Goal: Information Seeking & Learning: Check status

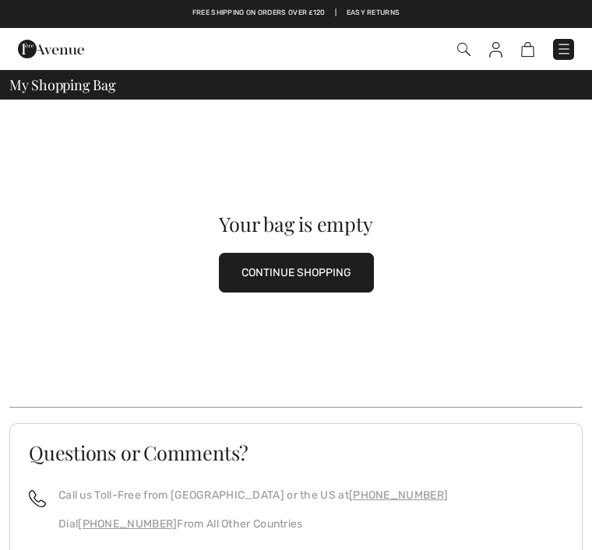
click at [499, 51] on img at bounding box center [495, 50] width 13 height 16
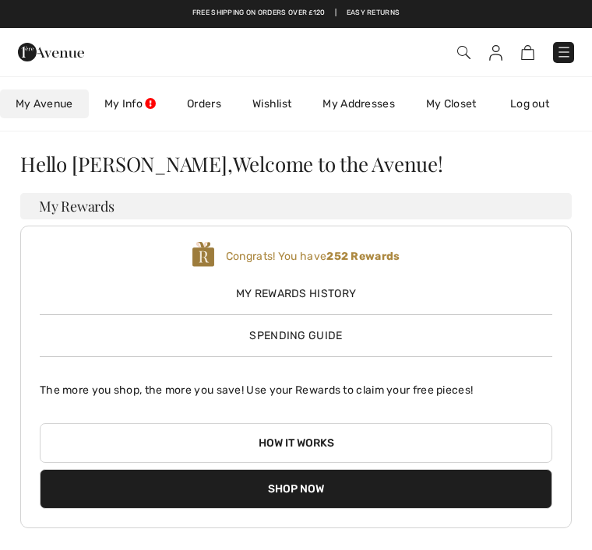
click at [557, 50] on img at bounding box center [564, 52] width 16 height 16
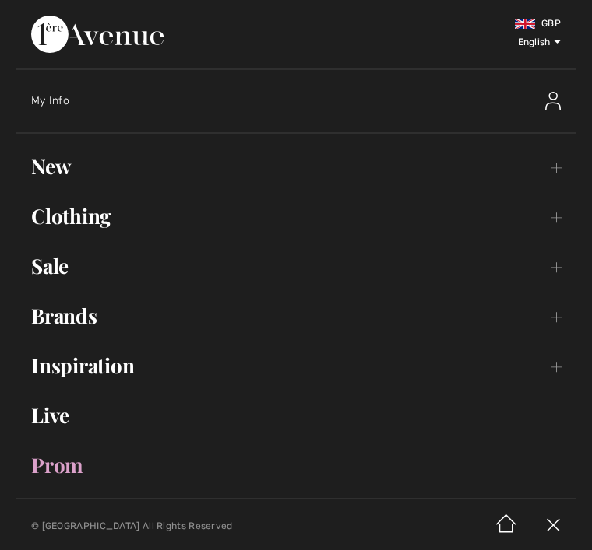
click at [60, 94] on div "My Info" at bounding box center [235, 101] width 409 height 16
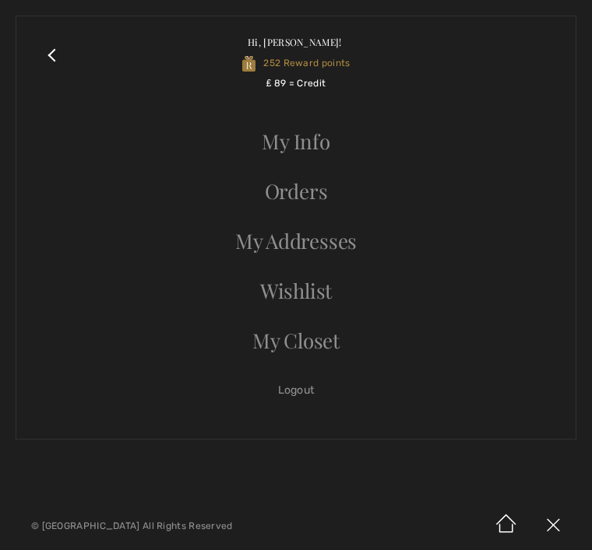
click at [321, 181] on link "Orders" at bounding box center [296, 191] width 528 height 34
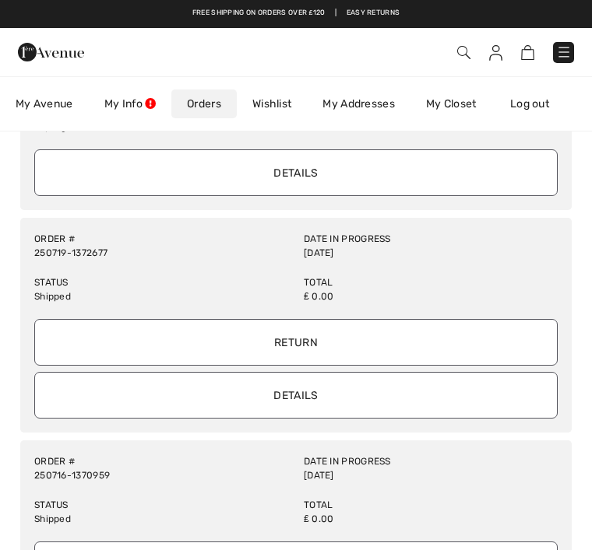
scroll to position [928, 0]
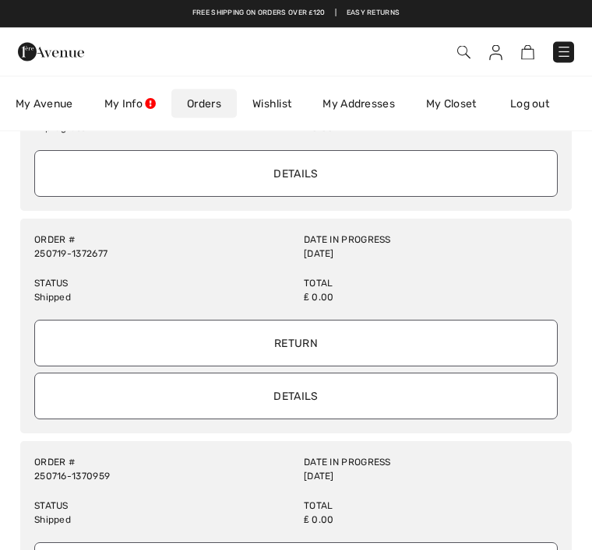
click at [215, 104] on link "Orders" at bounding box center [203, 104] width 65 height 29
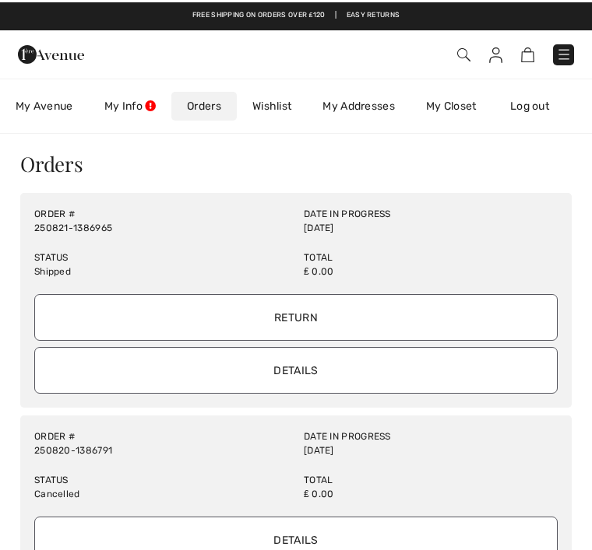
scroll to position [0, 0]
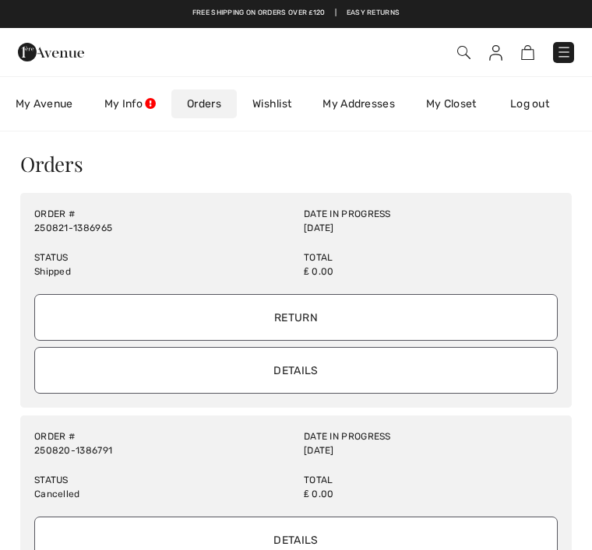
click at [343, 371] on input "Details" at bounding box center [295, 370] width 523 height 47
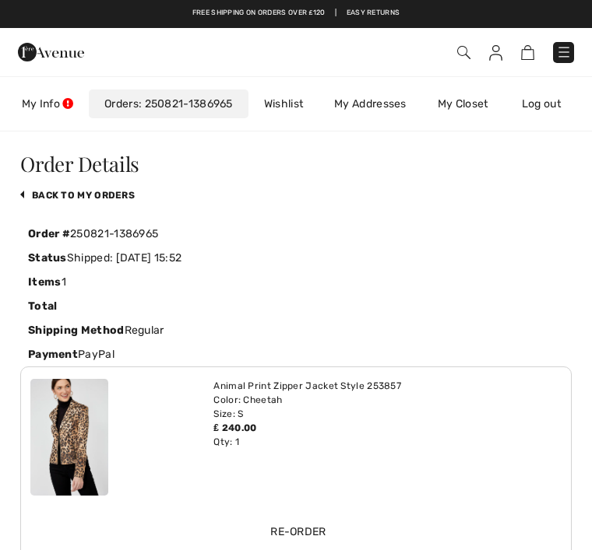
scroll to position [0, 90]
click at [214, 98] on link "250821-1386965" at bounding box center [186, 103] width 94 height 13
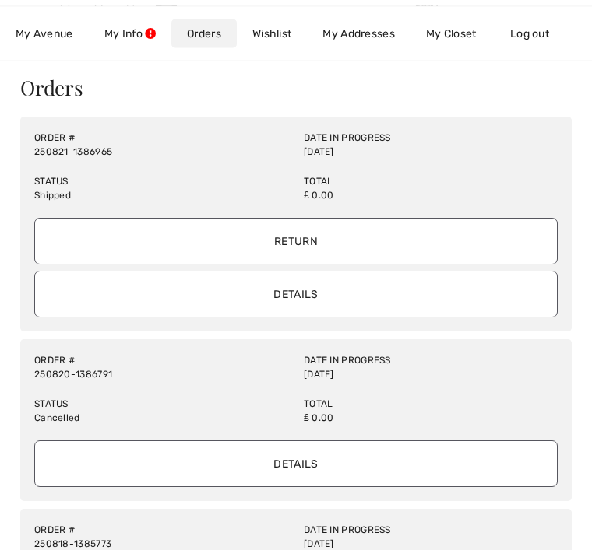
scroll to position [77, 0]
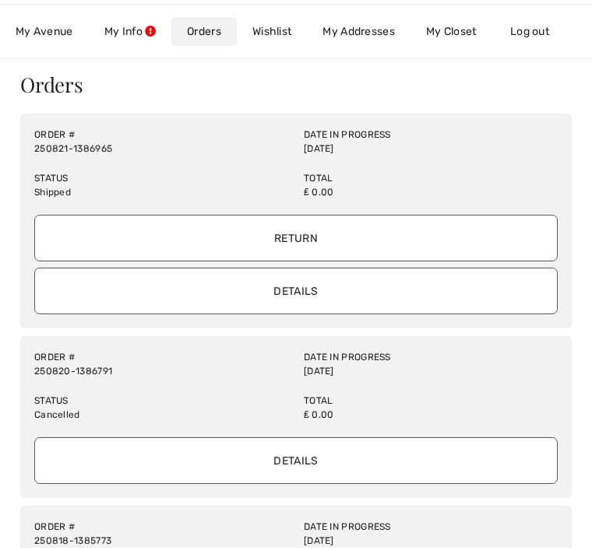
click at [338, 458] on input "Details" at bounding box center [295, 463] width 523 height 47
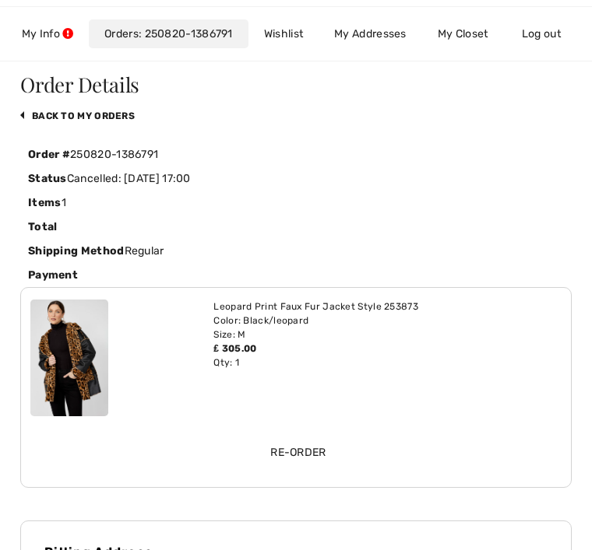
scroll to position [0, 90]
click at [467, 171] on div "Status Cancelled: 2025-08-20 17:00" at bounding box center [295, 179] width 551 height 24
click at [542, 22] on link "Log out" at bounding box center [549, 33] width 86 height 29
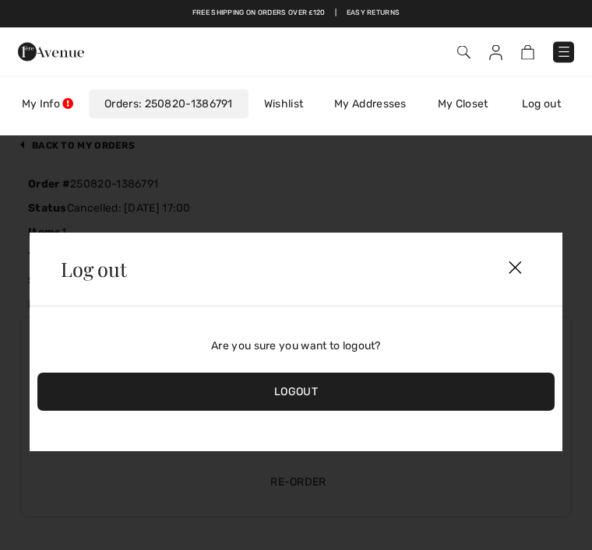
scroll to position [0, 0]
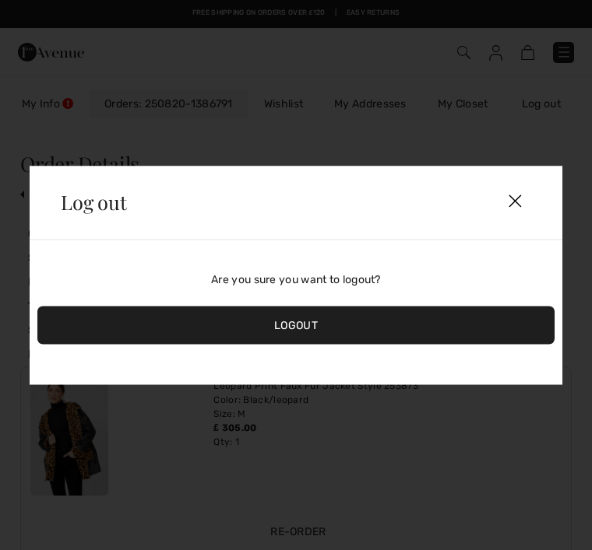
click at [525, 216] on img at bounding box center [515, 201] width 70 height 47
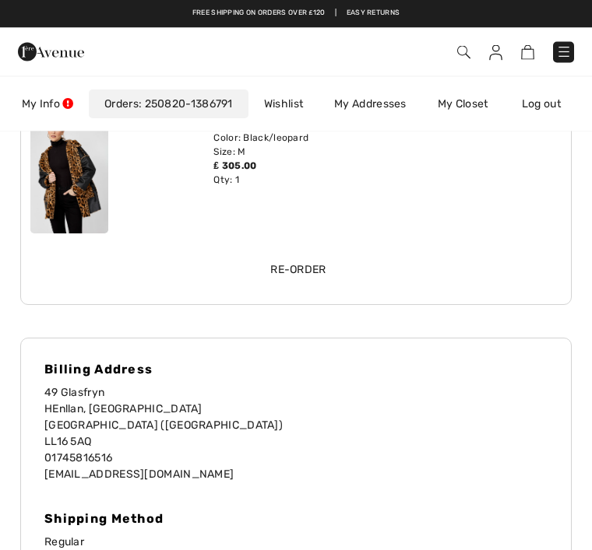
scroll to position [251, 0]
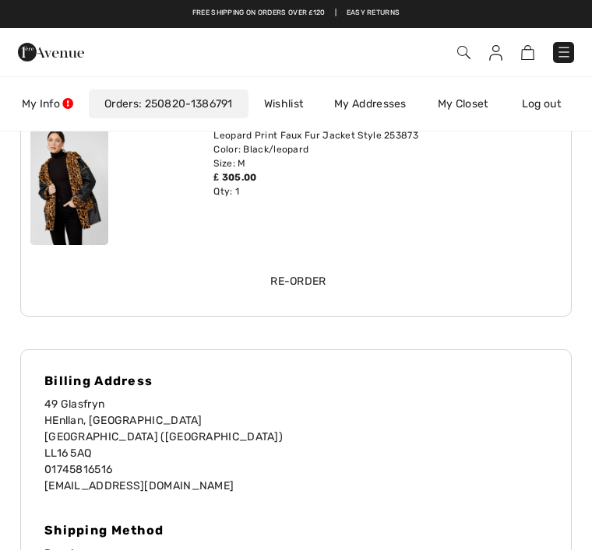
click at [564, 47] on img at bounding box center [564, 52] width 16 height 16
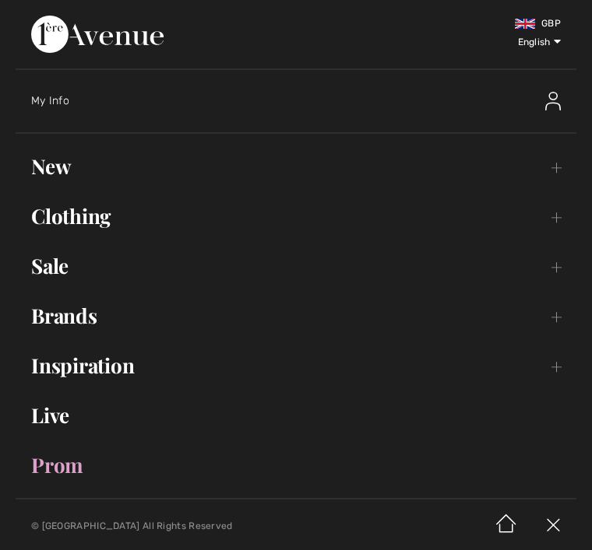
click at [58, 104] on span "My Info" at bounding box center [50, 100] width 38 height 13
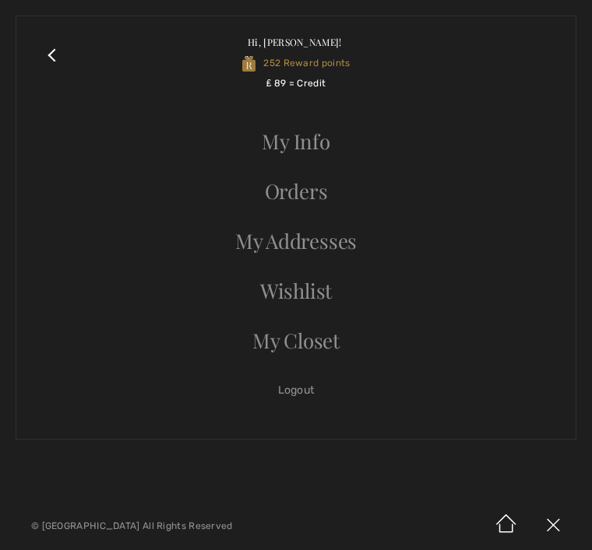
click at [313, 184] on link "Orders" at bounding box center [296, 191] width 528 height 34
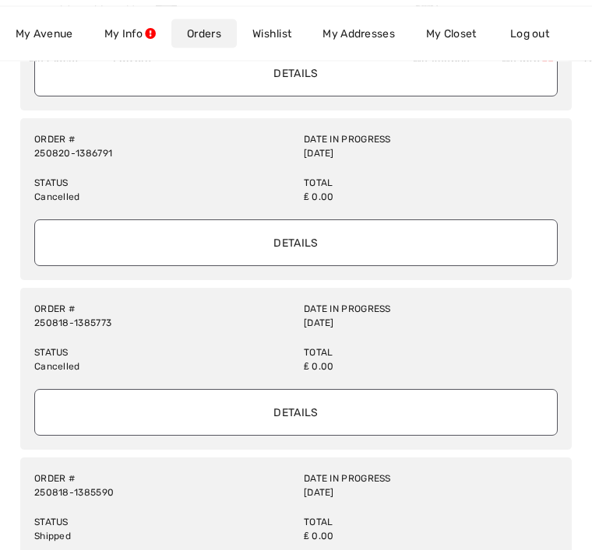
scroll to position [297, 0]
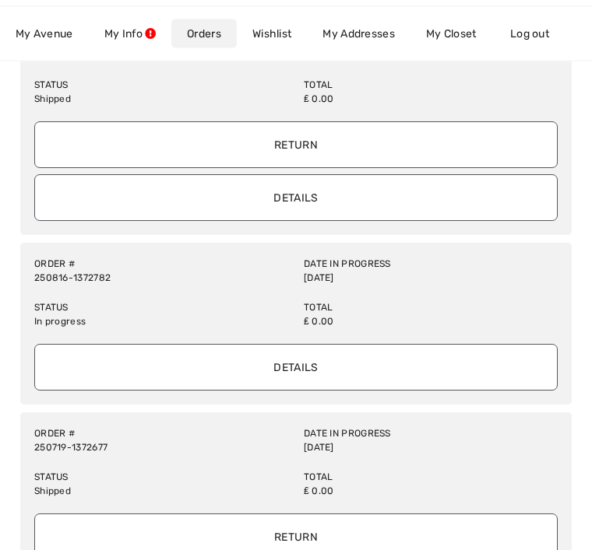
scroll to position [736, 0]
click at [568, 284] on div "Order # 250816-1372782 Date in Progress 2025-08-16 Status In progress Total ₤ 0…" at bounding box center [295, 323] width 551 height 162
click at [65, 30] on span "My Avenue" at bounding box center [45, 34] width 58 height 16
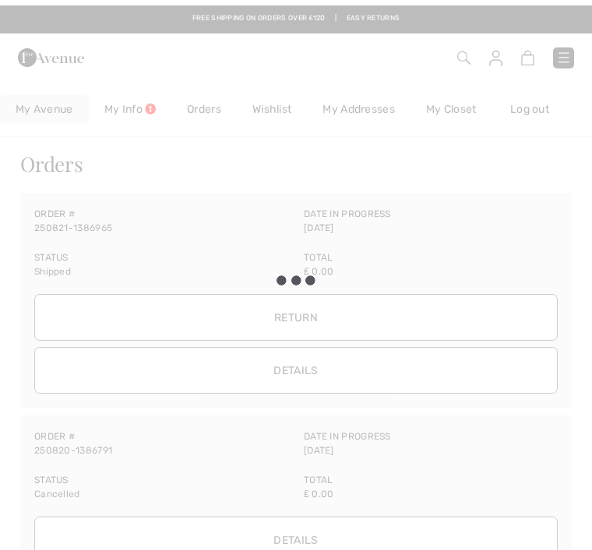
scroll to position [0, 0]
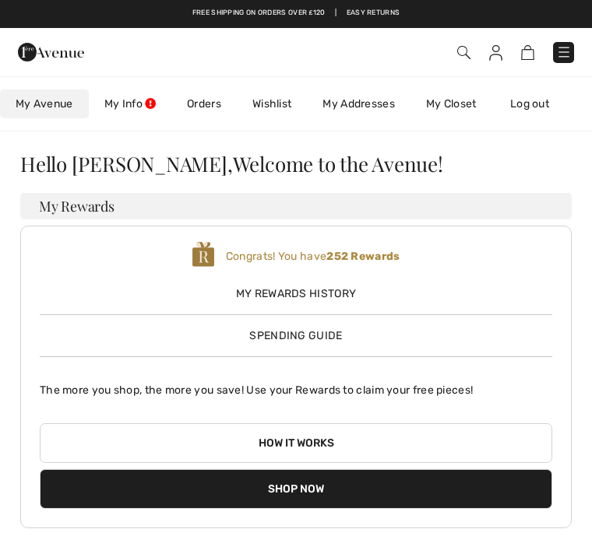
click at [501, 45] on img at bounding box center [495, 53] width 13 height 16
click at [466, 42] on span at bounding box center [416, 52] width 315 height 21
click at [454, 45] on span at bounding box center [416, 52] width 315 height 21
click at [471, 96] on link "My Closet" at bounding box center [451, 104] width 82 height 29
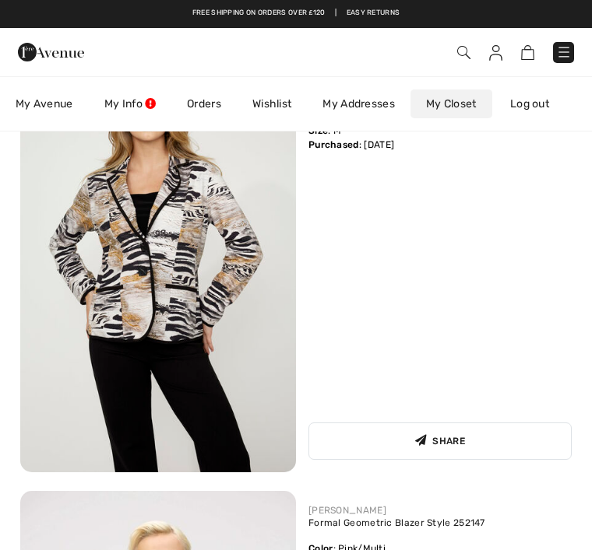
scroll to position [1102, 0]
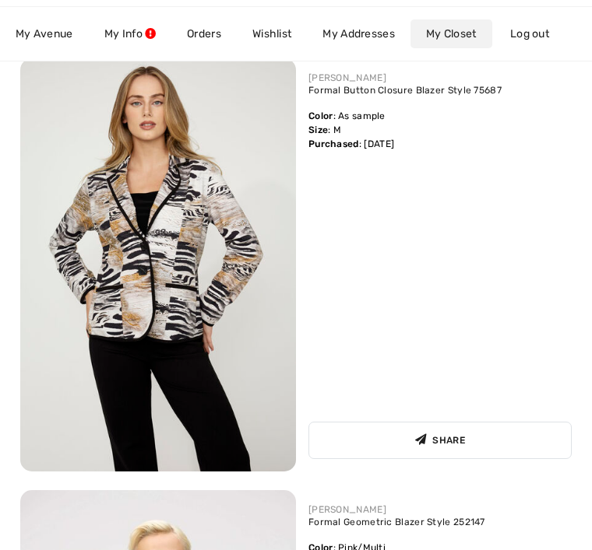
click at [65, 28] on span "My Avenue" at bounding box center [45, 34] width 58 height 16
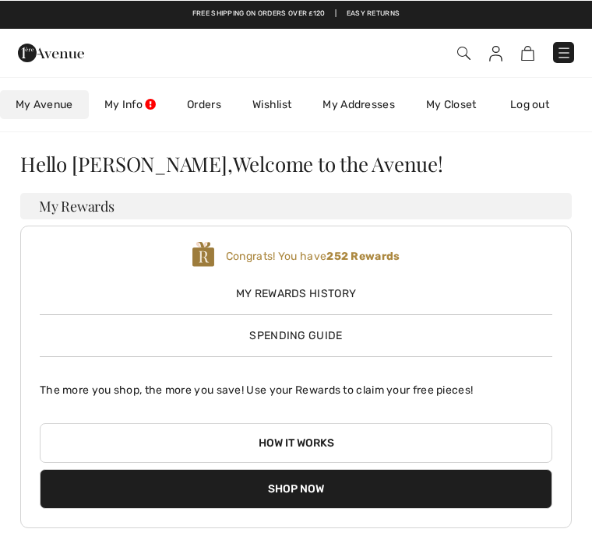
scroll to position [0, 0]
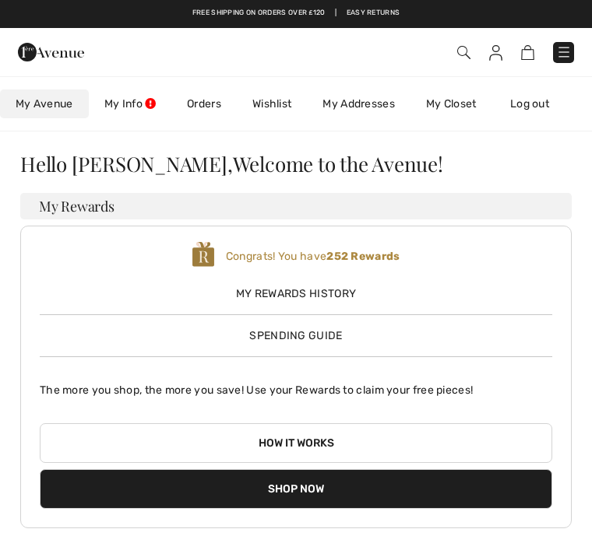
click at [458, 51] on img at bounding box center [463, 52] width 13 height 13
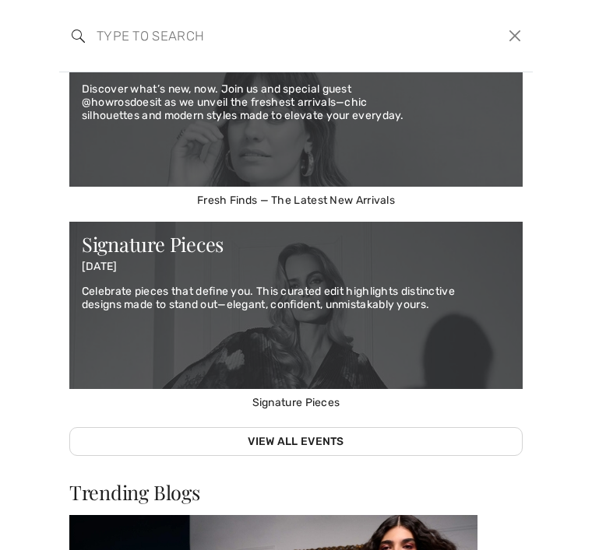
click at [582, 403] on div "We think you will love New JOSEPH RIBKOFF Open-Front Relaxed Fit Cardigan Style…" at bounding box center [296, 311] width 592 height 478
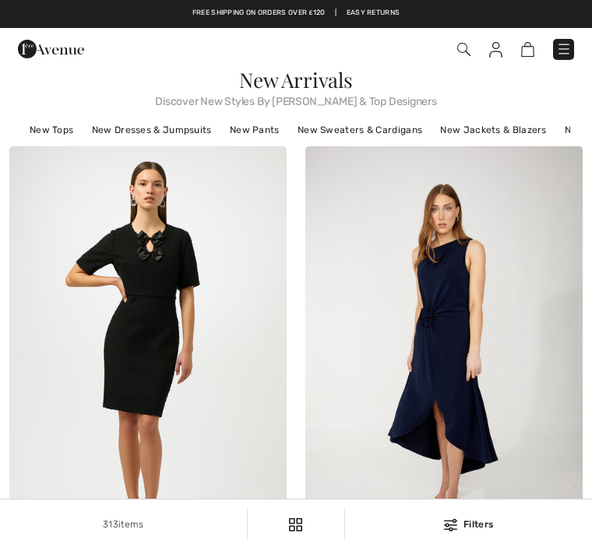
checkbox input "true"
click at [512, 125] on link "New Jackets & Blazers" at bounding box center [492, 130] width 121 height 20
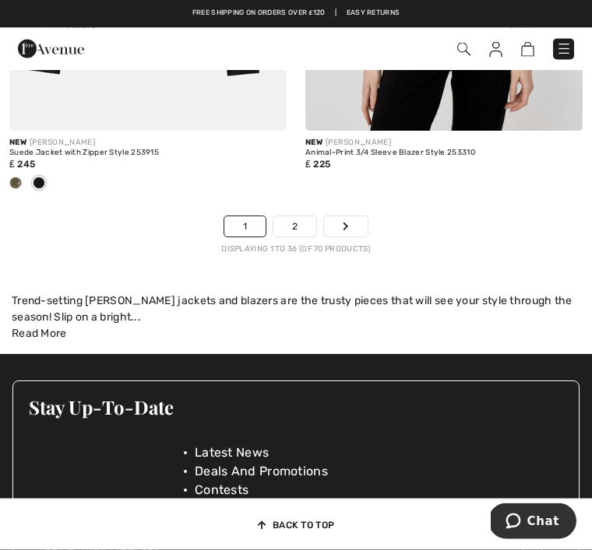
scroll to position [8850, 0]
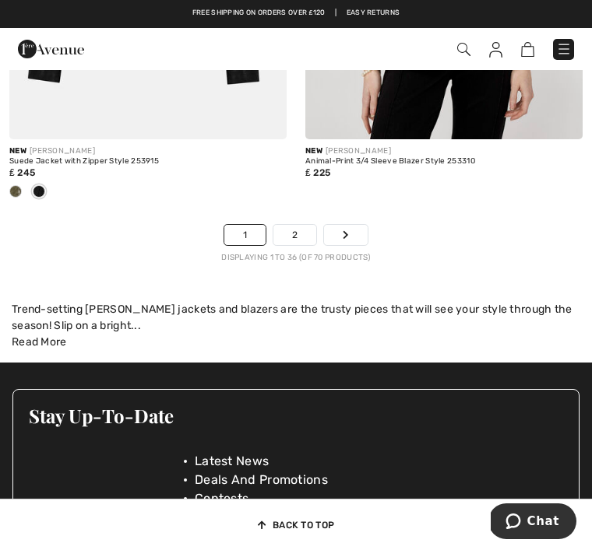
click at [298, 225] on link "2" at bounding box center [294, 235] width 43 height 20
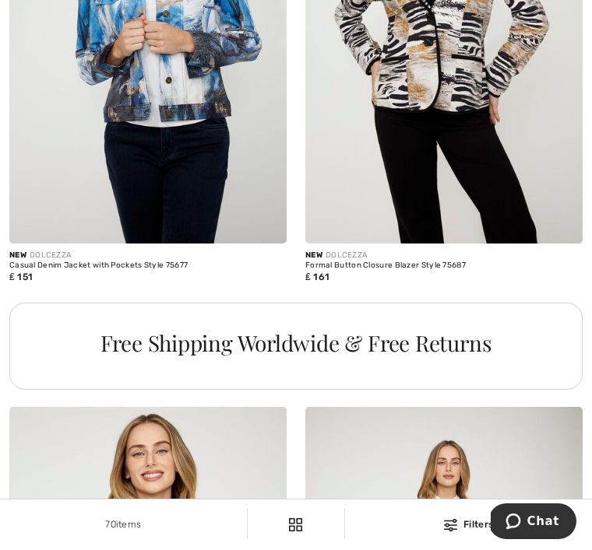
scroll to position [2668, 0]
